Goal: Communication & Community: Answer question/provide support

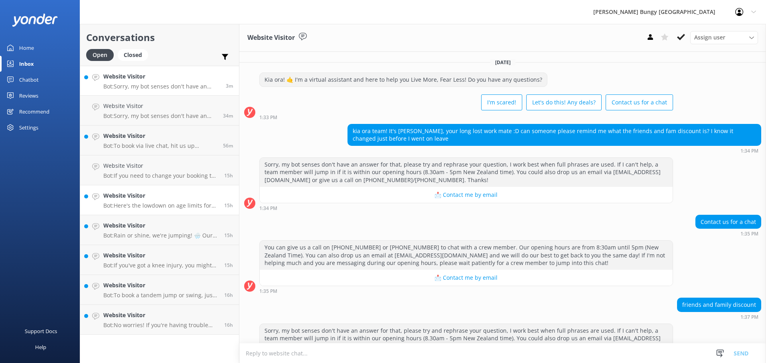
scroll to position [38, 0]
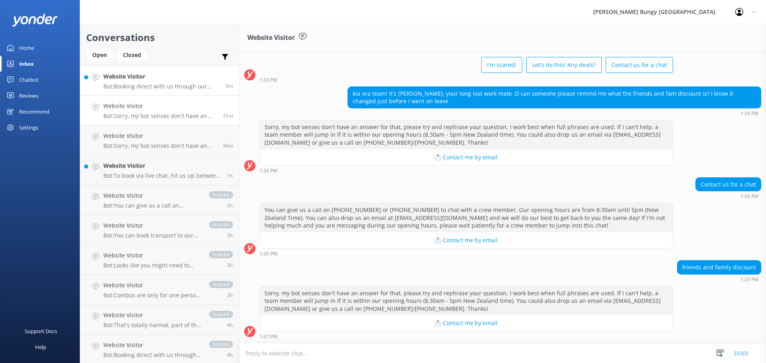
click at [150, 85] on p "Bot: Booking direct with us through our website always offers the best prices. …" at bounding box center [161, 86] width 117 height 7
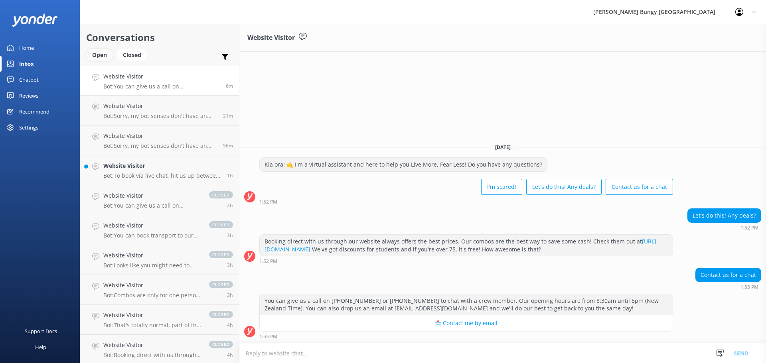
click at [101, 53] on div "Open" at bounding box center [99, 55] width 27 height 12
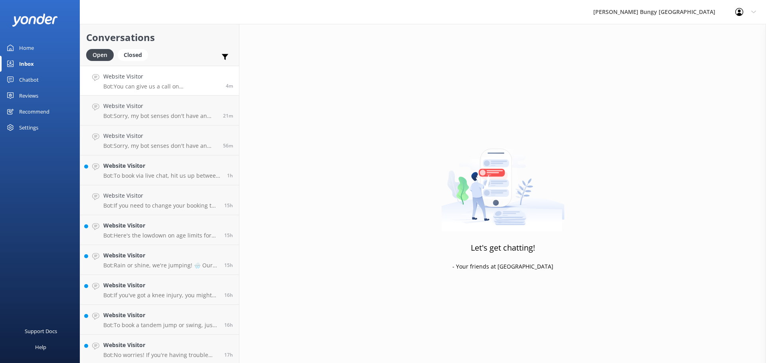
click at [161, 91] on link "Website Visitor Bot: You can give us a call on [PHONE_NUMBER] or [PHONE_NUMBER]…" at bounding box center [159, 81] width 159 height 30
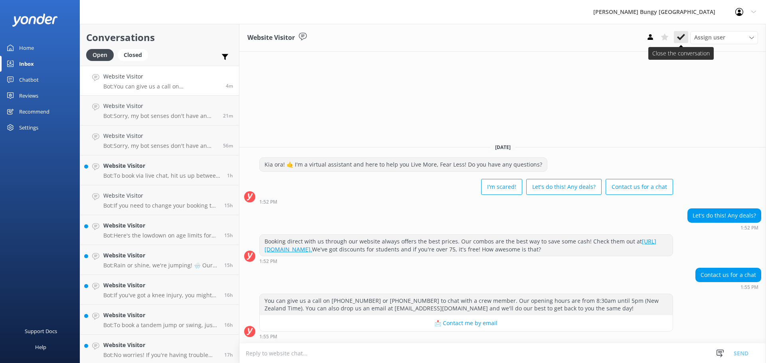
click at [680, 41] on button at bounding box center [681, 37] width 14 height 12
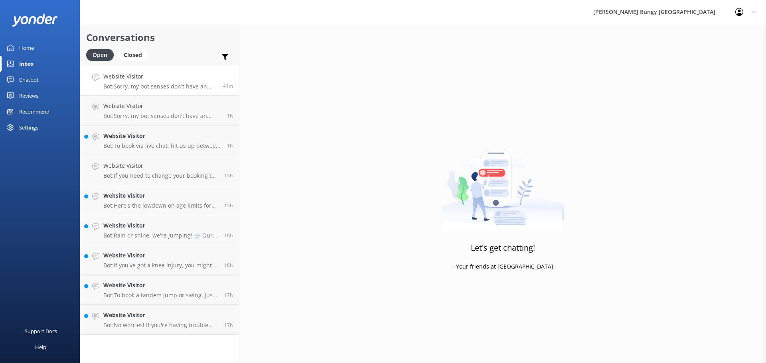
click at [183, 93] on link "Website Visitor Bot: Sorry, my bot senses don't have an answer for that, please…" at bounding box center [159, 81] width 159 height 30
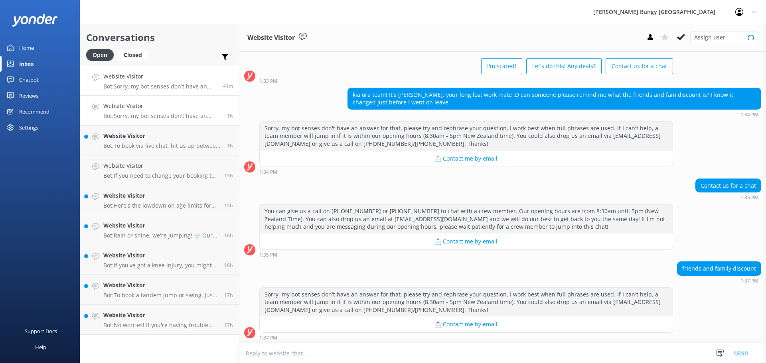
scroll to position [38, 0]
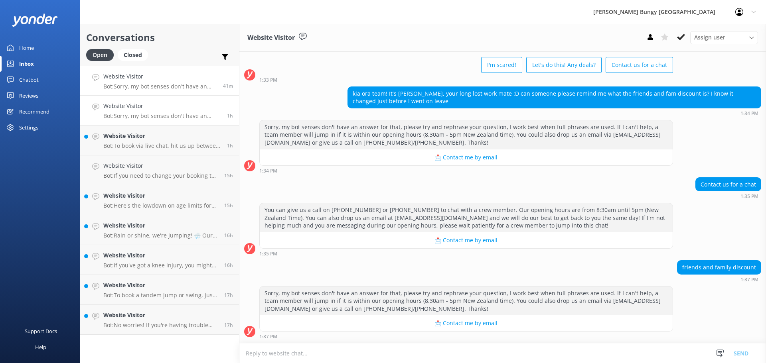
click at [182, 107] on h4 "Website Visitor" at bounding box center [162, 106] width 118 height 9
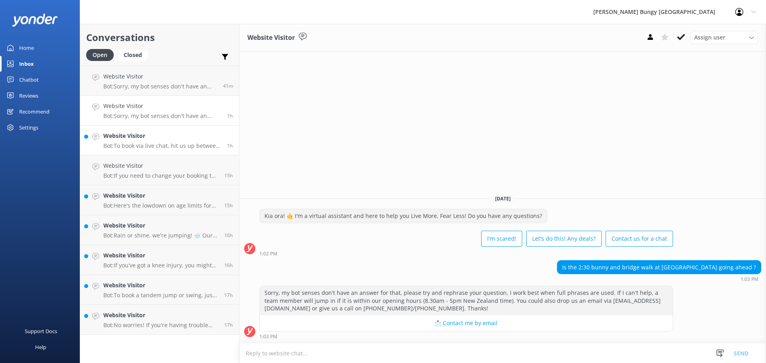
click at [182, 140] on h4 "Website Visitor" at bounding box center [162, 136] width 118 height 9
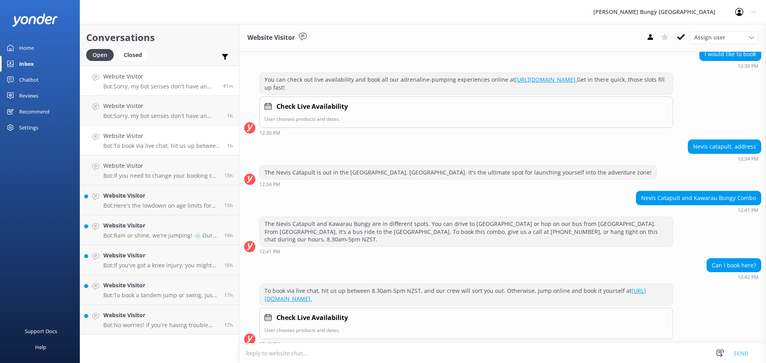
click at [187, 92] on link "Website Visitor Bot: Sorry, my bot senses don't have an answer for that, please…" at bounding box center [159, 81] width 159 height 30
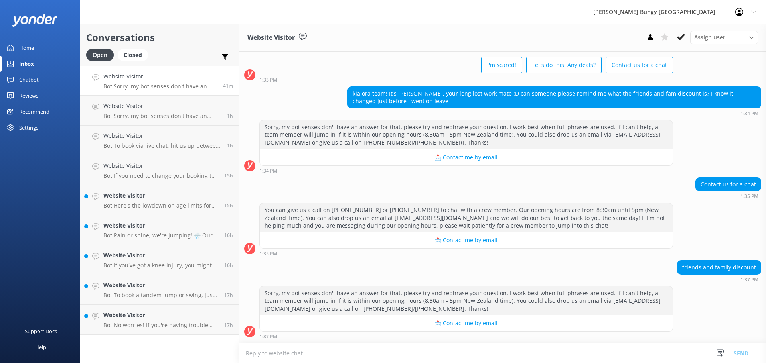
scroll to position [38, 0]
click at [197, 157] on link "Website Visitor Bot: If you need to change your booking to an earlier time, hit…" at bounding box center [159, 171] width 159 height 30
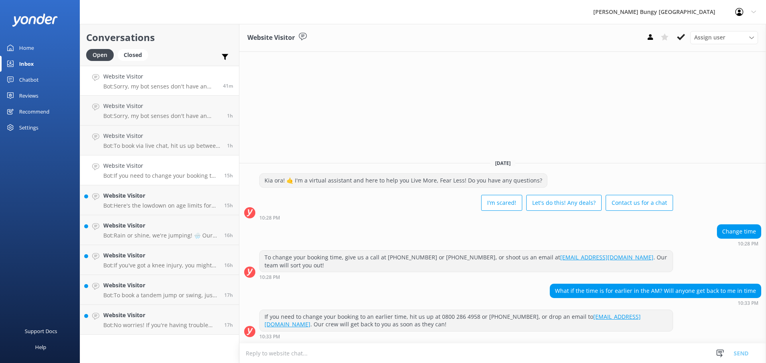
click at [178, 84] on p "Bot: Sorry, my bot senses don't have an answer for that, please try and rephras…" at bounding box center [160, 86] width 114 height 7
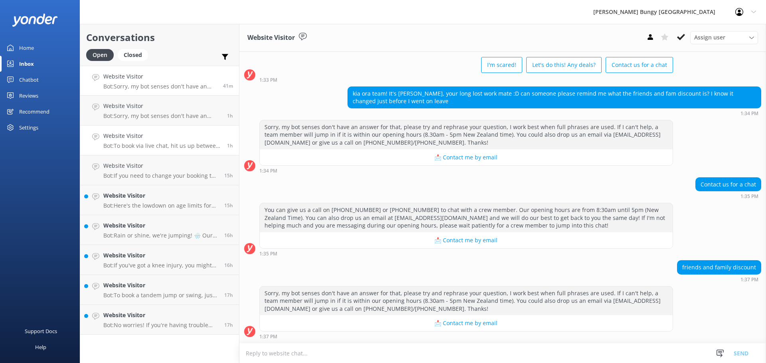
click at [188, 146] on p "Bot: To book via live chat, hit us up between 8.30am-5pm NZST, and our crew wil…" at bounding box center [162, 145] width 118 height 7
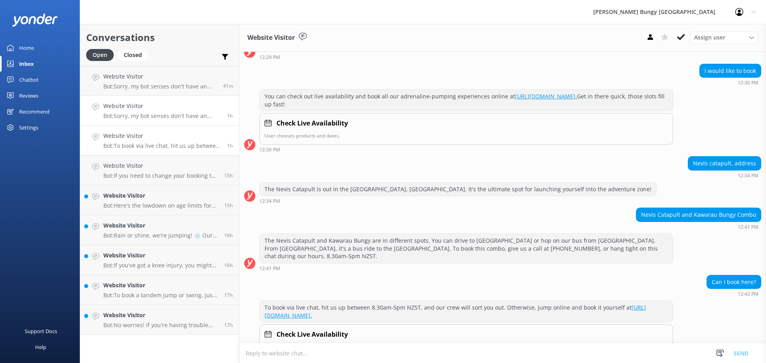
scroll to position [77, 0]
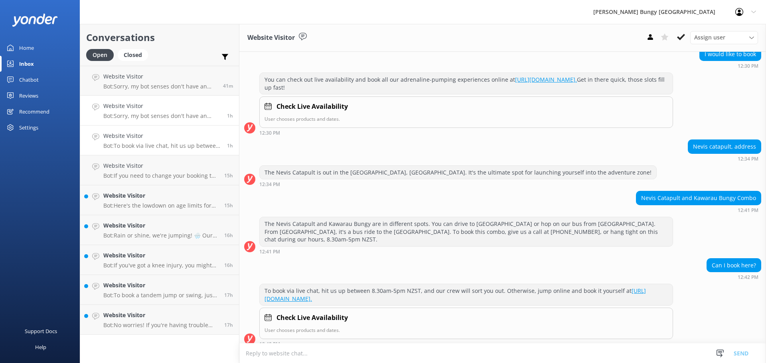
click at [185, 121] on link "Website Visitor Bot: Sorry, my bot senses don't have an answer for that, please…" at bounding box center [159, 111] width 159 height 30
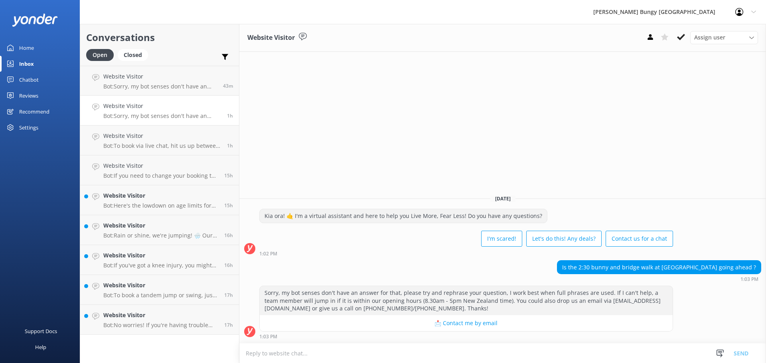
click at [709, 175] on div "Website Visitor Assign user [PERSON_NAME] [PERSON_NAME] Tech Admin [PERSON_NAME…" at bounding box center [502, 194] width 527 height 340
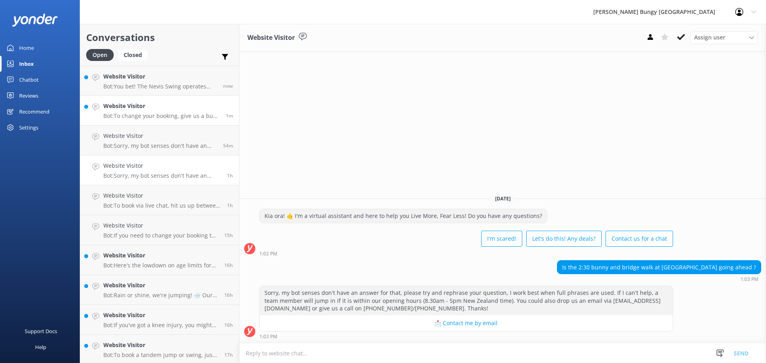
click at [157, 115] on p "Bot: To change your booking, give us a buzz at 0800 286 4958 or [PHONE_NUMBER],…" at bounding box center [161, 116] width 117 height 7
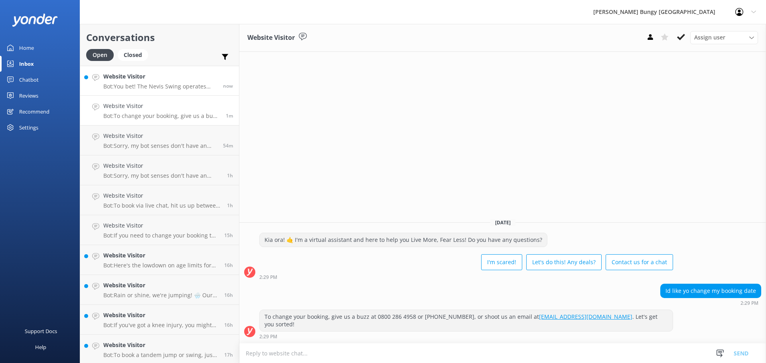
click at [154, 78] on h4 "Website Visitor" at bounding box center [160, 76] width 114 height 9
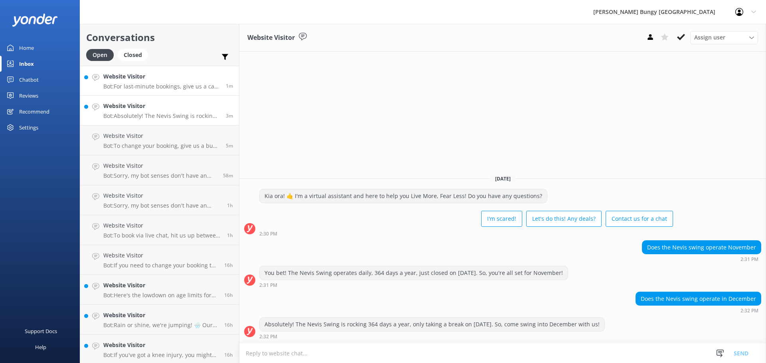
click at [186, 89] on p "Bot: For last-minute bookings, give us a call at [PHONE_NUMBER]. They'll sort y…" at bounding box center [161, 86] width 117 height 7
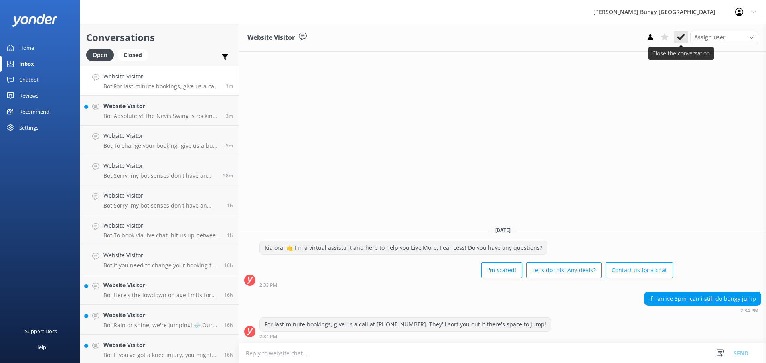
click at [681, 36] on icon at bounding box center [681, 37] width 8 height 8
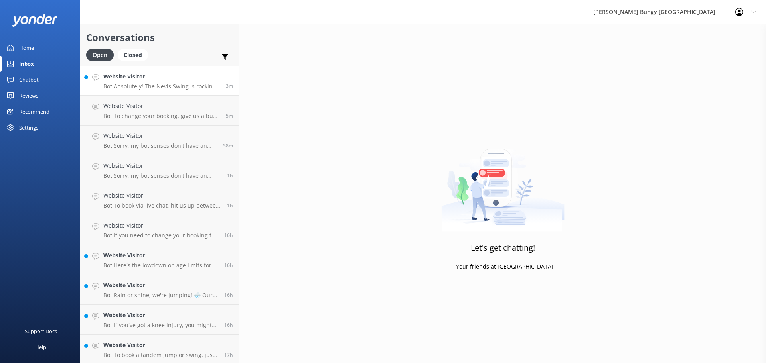
click at [189, 89] on p "Bot: Absolutely! The Nevis Swing is rocking 364 days a year, only taking a brea…" at bounding box center [161, 86] width 117 height 7
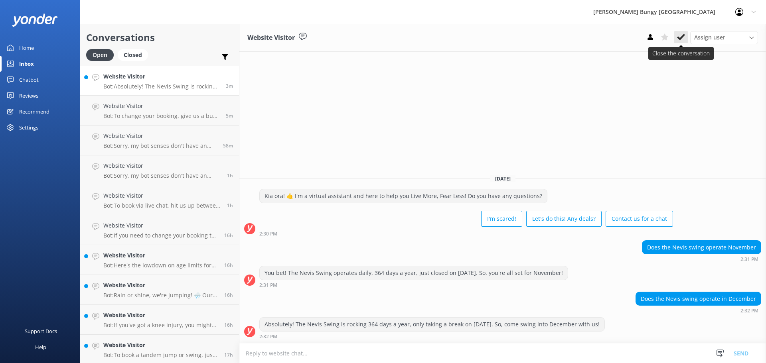
click at [684, 41] on icon at bounding box center [681, 37] width 8 height 8
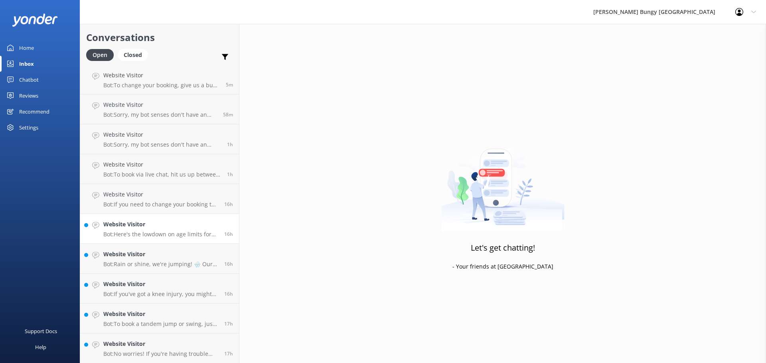
scroll to position [2, 0]
click at [180, 348] on h4 "Website Visitor" at bounding box center [160, 344] width 115 height 9
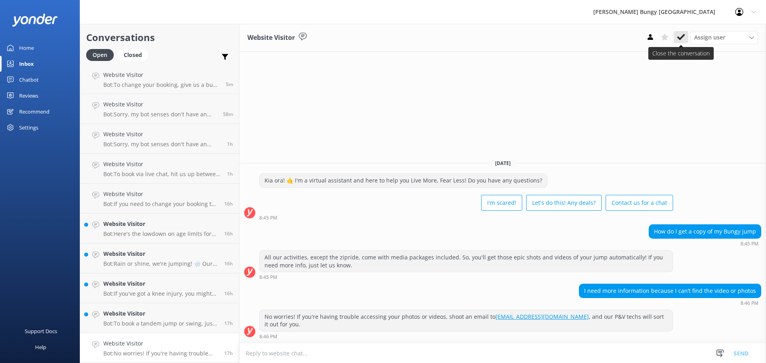
click at [687, 37] on button at bounding box center [681, 37] width 14 height 12
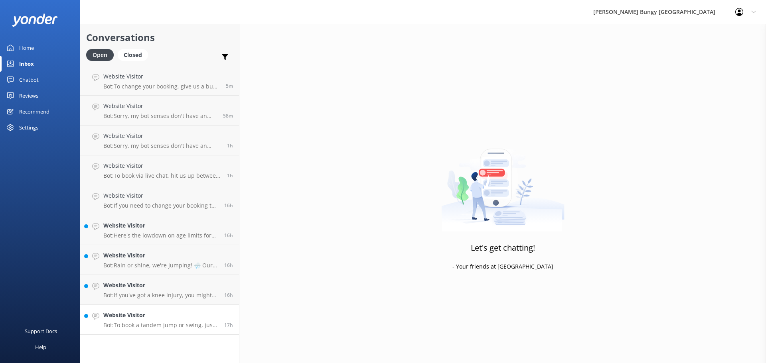
click at [154, 328] on p "Bot: To book a tandem jump or swing, just reserve two individual spots for the …" at bounding box center [160, 325] width 115 height 7
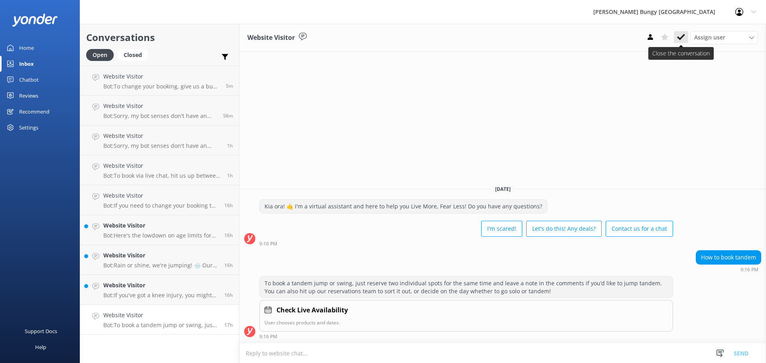
click at [684, 42] on button at bounding box center [681, 37] width 14 height 12
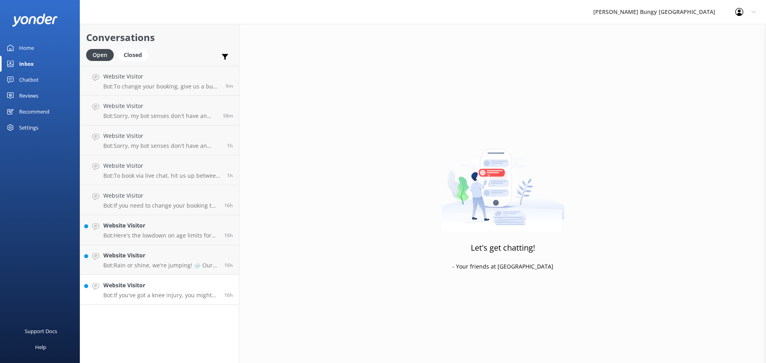
click at [197, 296] on p "Bot: If you've got a knee injury, you might still be able to jump depending on …" at bounding box center [160, 295] width 115 height 7
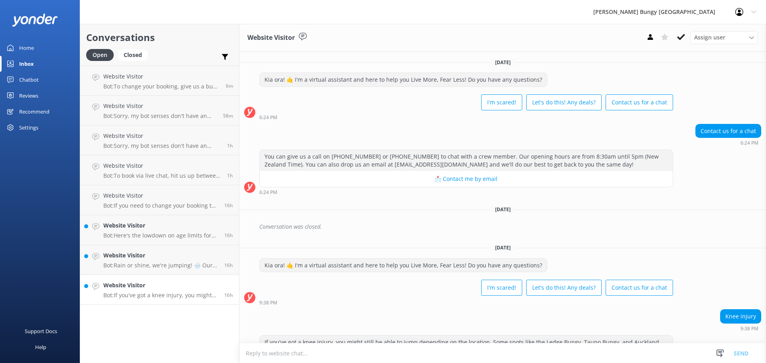
scroll to position [26, 0]
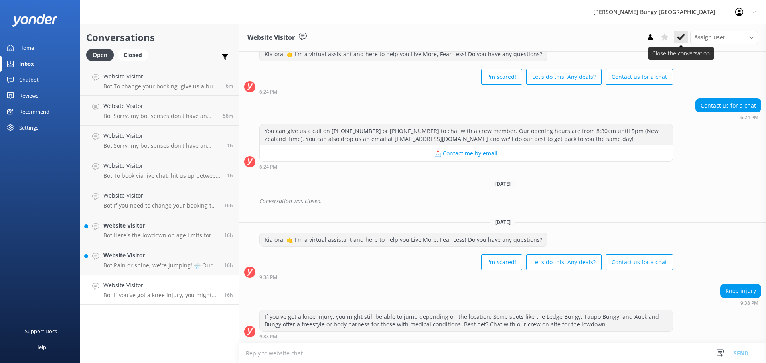
click at [685, 36] on button at bounding box center [681, 37] width 14 height 12
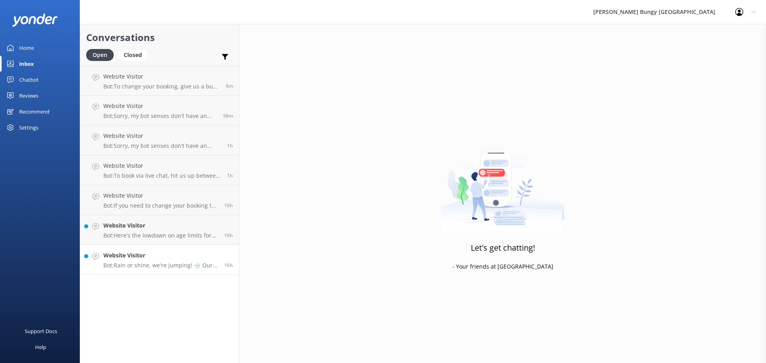
click at [151, 265] on p "Bot: Rain or shine, we're jumping! 🌧️ Our bungy operations run all year round, …" at bounding box center [160, 265] width 115 height 7
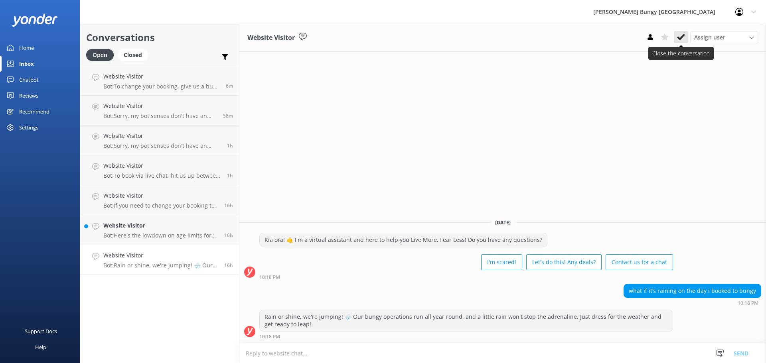
click at [682, 39] on icon at bounding box center [681, 37] width 8 height 8
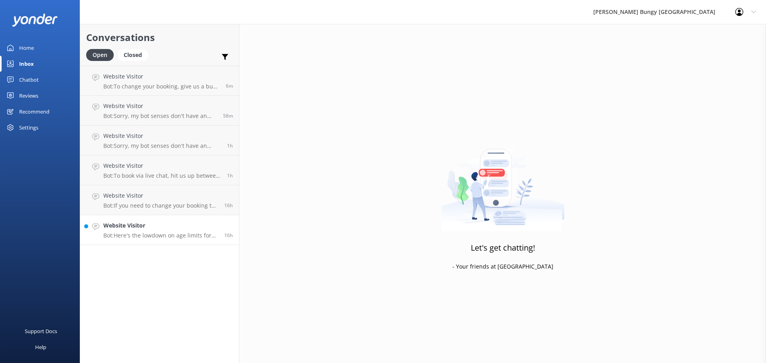
click at [159, 235] on p "Bot: Here's the lowdown on age limits for bungy jumps: - **Nevis Bungy**: Minim…" at bounding box center [160, 235] width 115 height 7
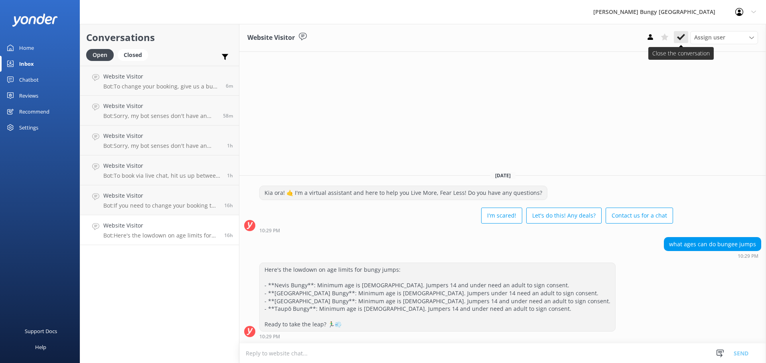
click at [679, 38] on use at bounding box center [681, 37] width 8 height 6
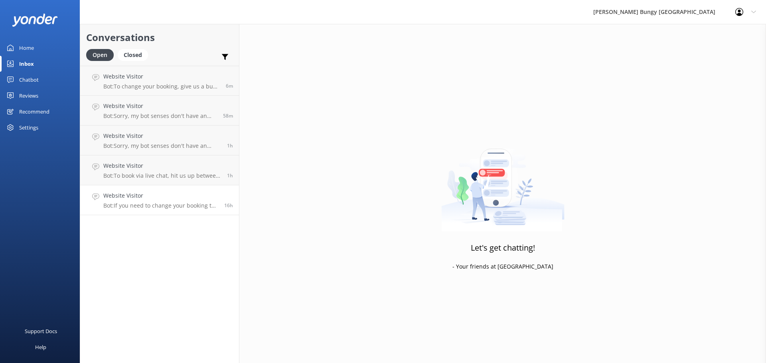
click at [160, 209] on p "Bot: If you need to change your booking to an earlier time, hit us up at 0800 2…" at bounding box center [160, 205] width 115 height 7
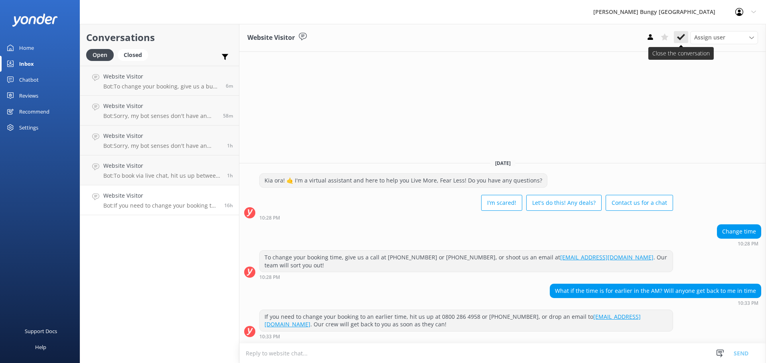
click at [685, 35] on icon at bounding box center [681, 37] width 8 height 8
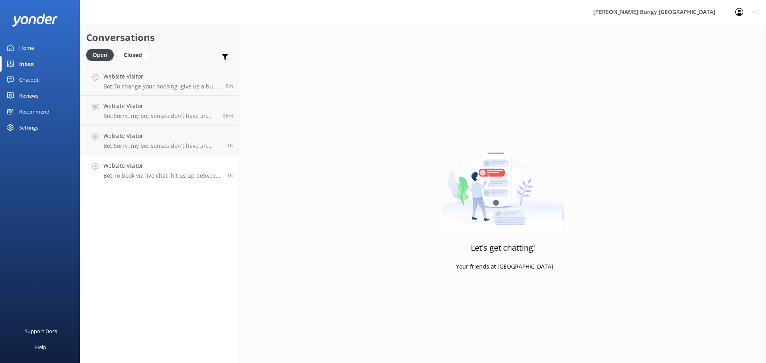
click at [191, 178] on p "Bot: To book via live chat, hit us up between 8.30am-5pm NZST, and our crew wil…" at bounding box center [162, 175] width 118 height 7
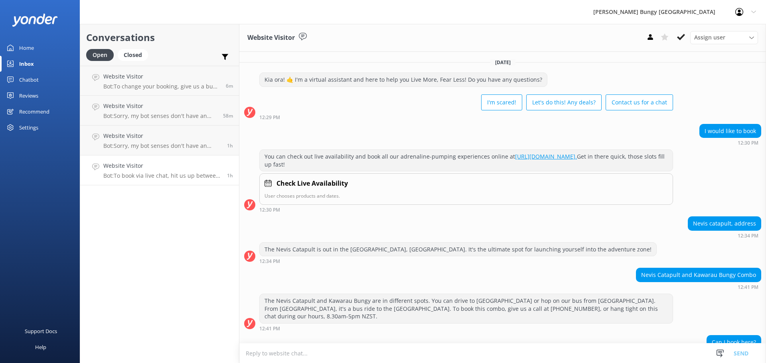
scroll to position [77, 0]
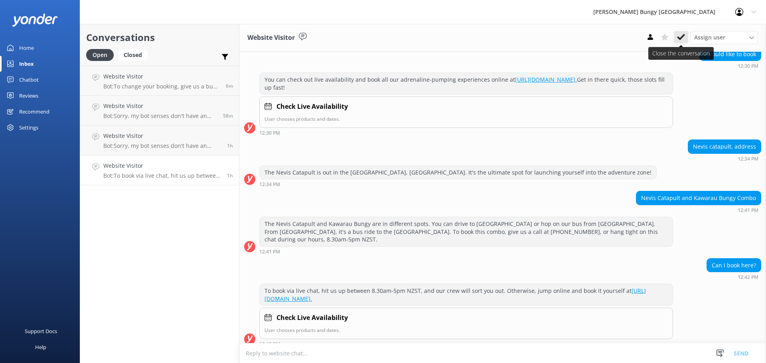
click at [685, 36] on use at bounding box center [681, 37] width 8 height 6
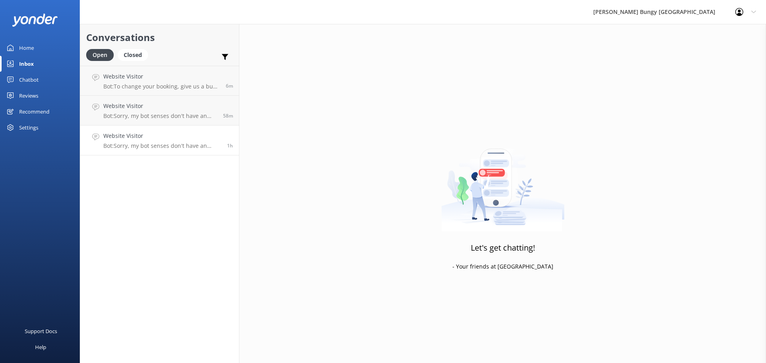
click at [182, 148] on p "Bot: Sorry, my bot senses don't have an answer for that, please try and rephras…" at bounding box center [162, 145] width 118 height 7
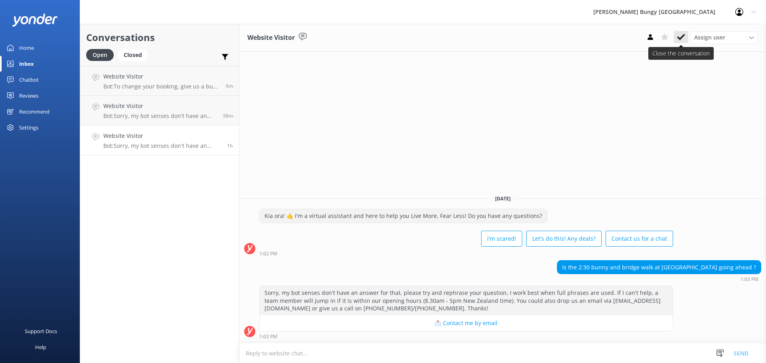
click at [677, 35] on button at bounding box center [681, 37] width 14 height 12
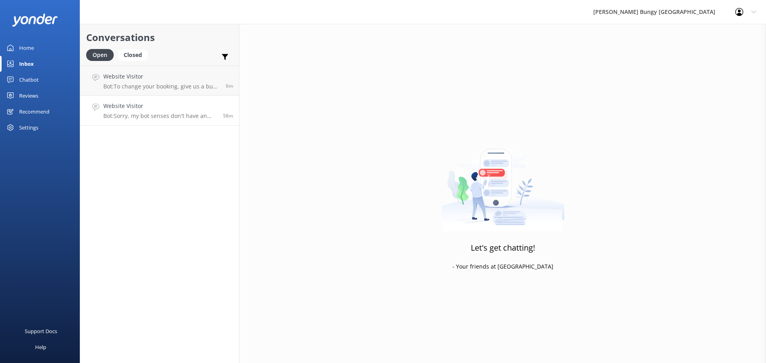
click at [140, 111] on div "Website Visitor Bot: Sorry, my bot senses don't have an answer for that, please…" at bounding box center [160, 111] width 114 height 18
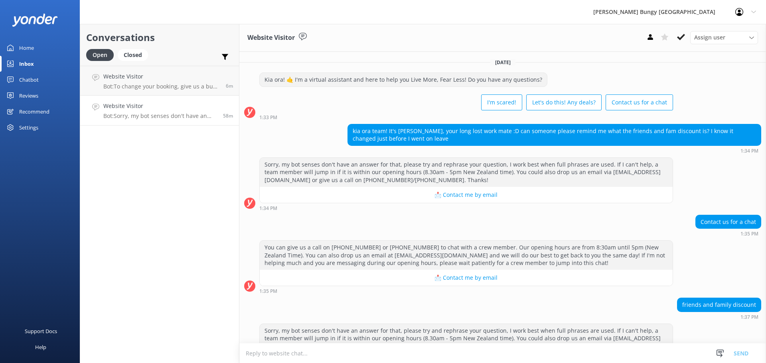
scroll to position [38, 0]
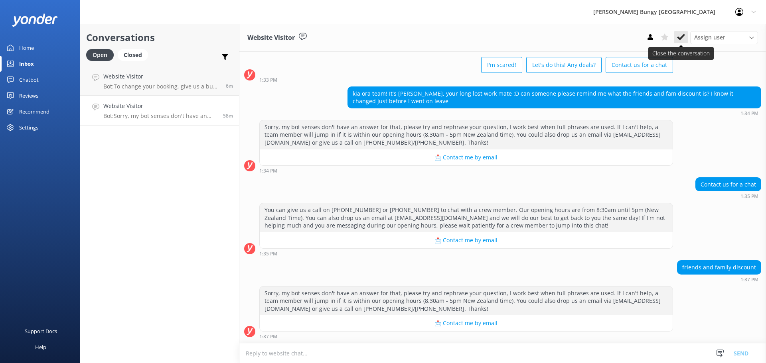
click at [684, 40] on icon at bounding box center [681, 37] width 8 height 8
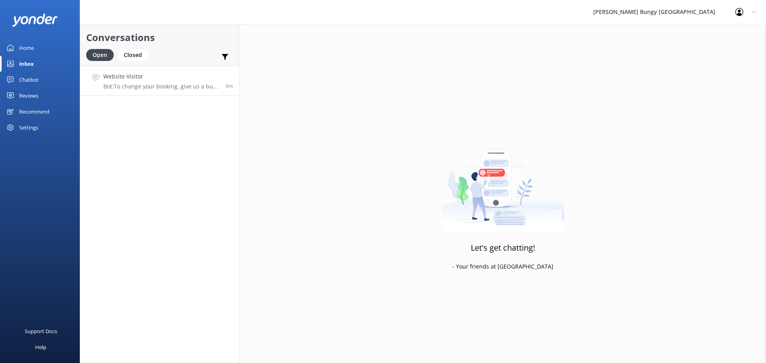
click at [165, 91] on link "Website Visitor Bot: To change your booking, give us a buzz at 0800 286 4958 or…" at bounding box center [159, 81] width 159 height 30
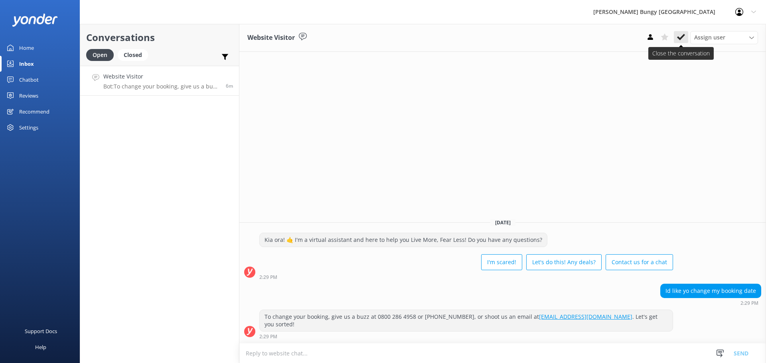
click at [686, 37] on button at bounding box center [681, 37] width 14 height 12
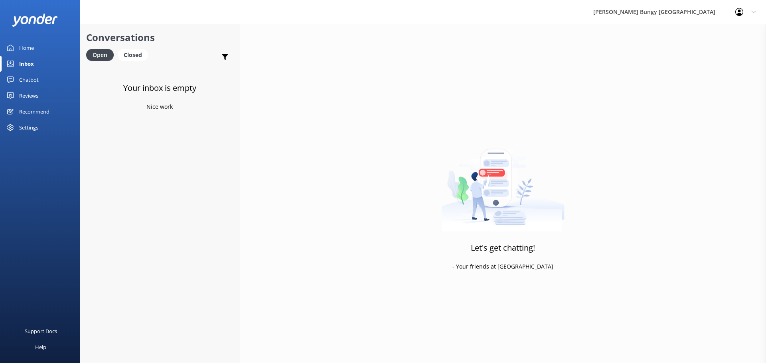
click at [730, 126] on div "Let's get chatting! - Your friends at [GEOGRAPHIC_DATA]" at bounding box center [502, 205] width 527 height 363
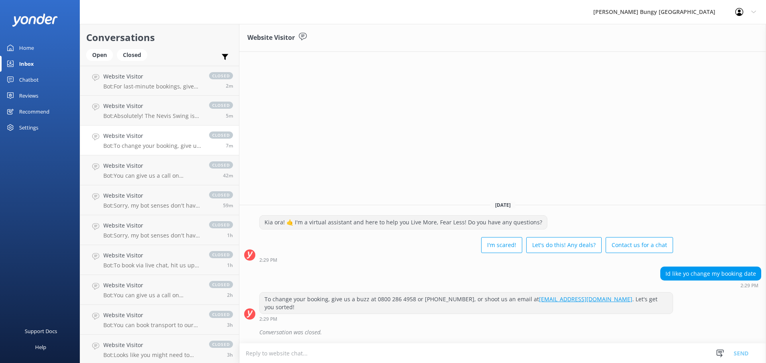
click at [99, 61] on div "Open Closed" at bounding box center [118, 58] width 65 height 19
click at [99, 60] on div "Open" at bounding box center [99, 55] width 27 height 12
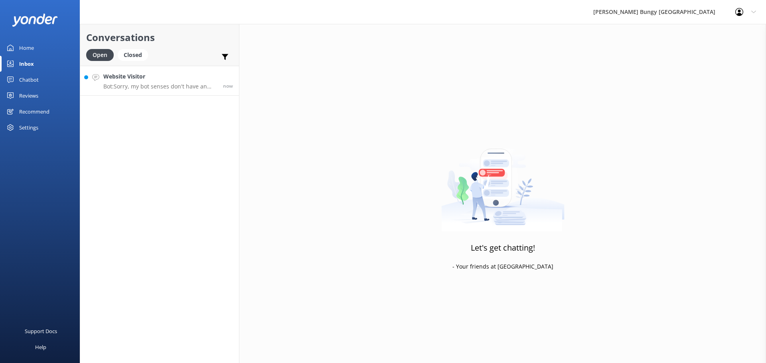
click at [126, 86] on p "Bot: Sorry, my bot senses don't have an answer for that, please try and rephras…" at bounding box center [160, 86] width 114 height 7
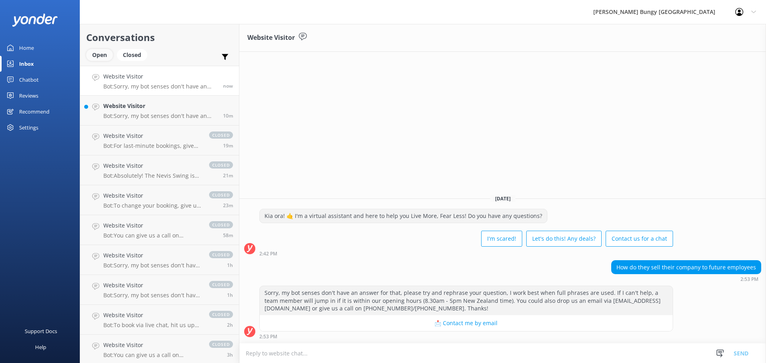
click at [108, 53] on div "Open" at bounding box center [99, 55] width 27 height 12
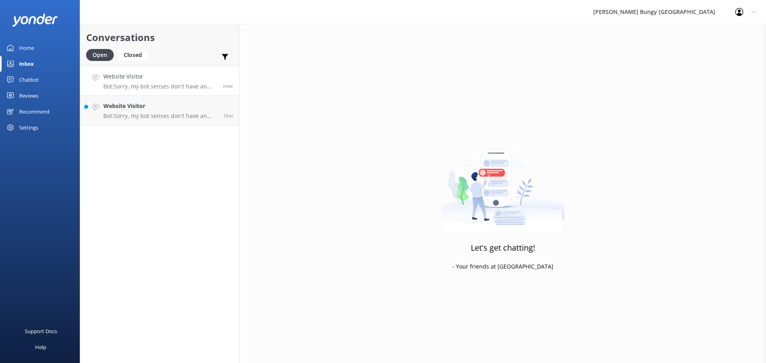
click at [184, 85] on p "Bot: Sorry, my bot senses don't have an answer for that, please try and rephras…" at bounding box center [160, 86] width 114 height 7
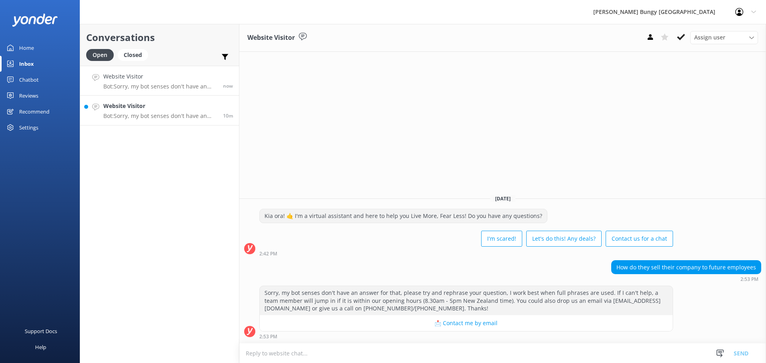
click at [198, 120] on link "Website Visitor Bot: Sorry, my bot senses don't have an answer for that, please…" at bounding box center [159, 111] width 159 height 30
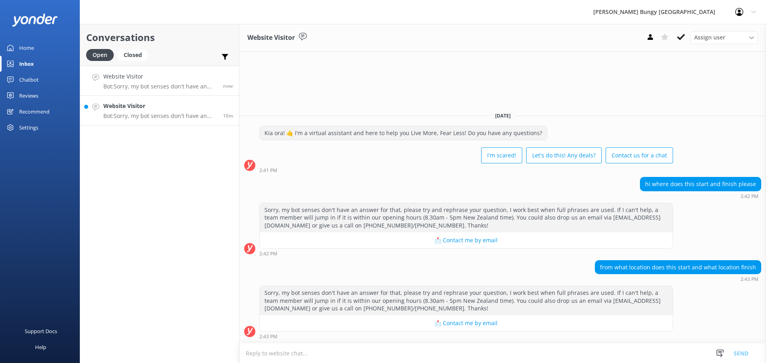
click at [191, 91] on link "Website Visitor Bot: Sorry, my bot senses don't have an answer for that, please…" at bounding box center [159, 81] width 159 height 30
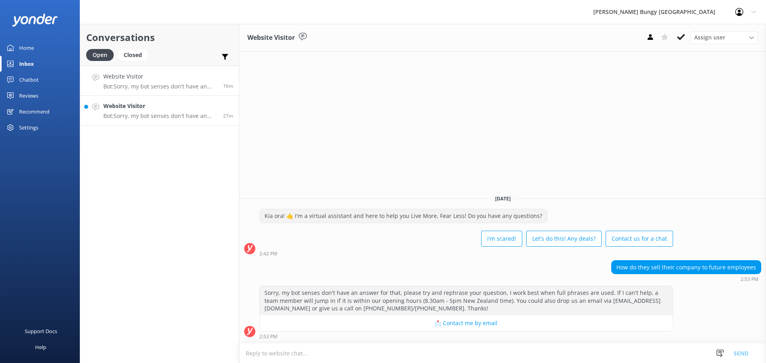
click at [180, 114] on p "Bot: Sorry, my bot senses don't have an answer for that, please try and rephras…" at bounding box center [160, 116] width 114 height 7
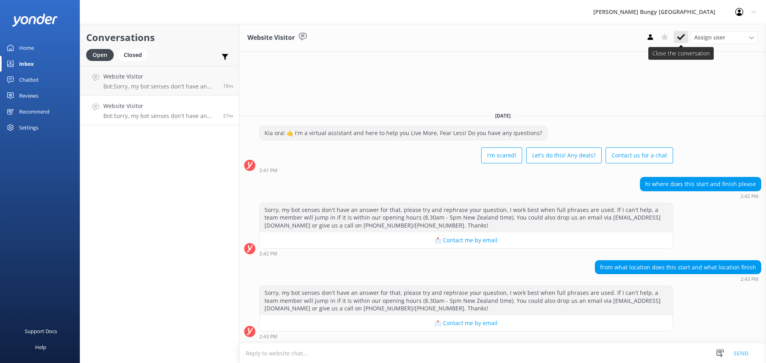
click at [684, 33] on icon at bounding box center [681, 37] width 8 height 8
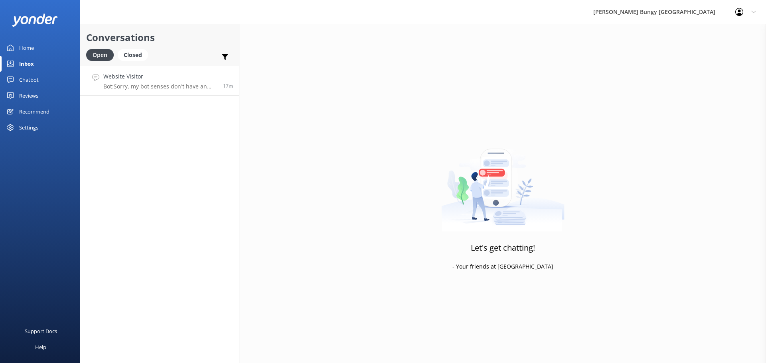
click at [157, 92] on link "Website Visitor Bot: Sorry, my bot senses don't have an answer for that, please…" at bounding box center [159, 81] width 159 height 30
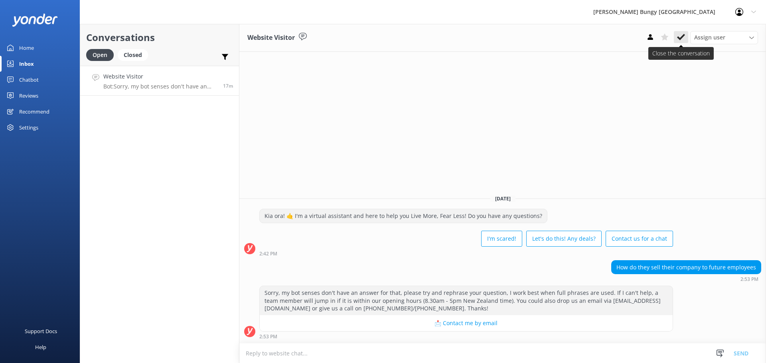
click at [685, 36] on button at bounding box center [681, 37] width 14 height 12
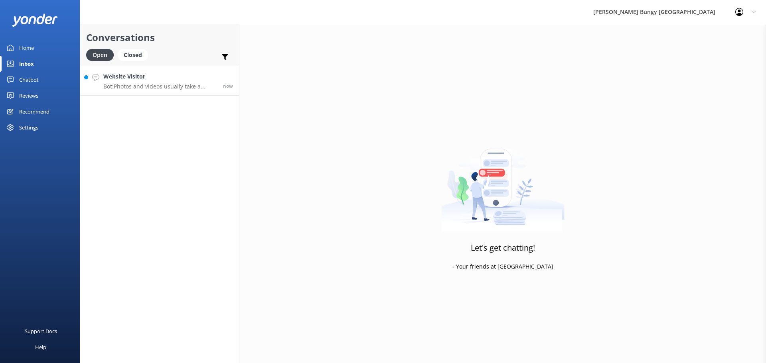
click at [170, 87] on p "Bot: Photos and videos usually take a minimum of 24 hours to hit your inbox. If…" at bounding box center [160, 86] width 114 height 7
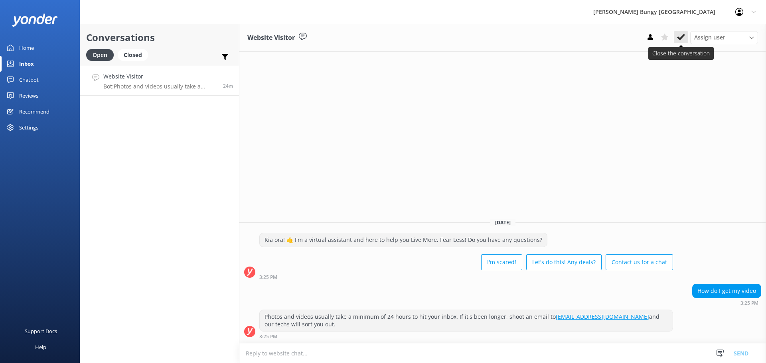
click at [677, 37] on icon at bounding box center [681, 37] width 8 height 8
